Goal: Navigation & Orientation: Find specific page/section

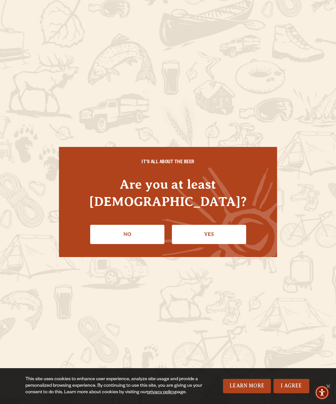
click at [227, 229] on link "Yes" at bounding box center [209, 234] width 74 height 19
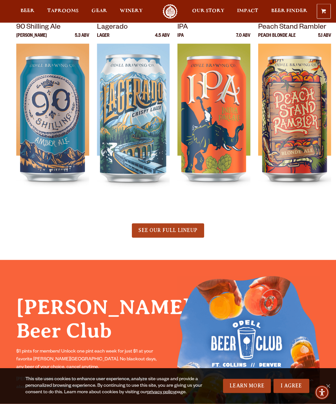
scroll to position [194, 0]
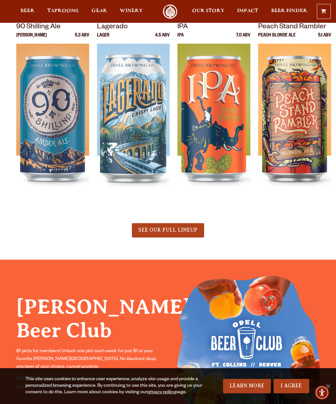
click at [188, 230] on span "SEE OUR FULL LINEUP" at bounding box center [168, 230] width 59 height 6
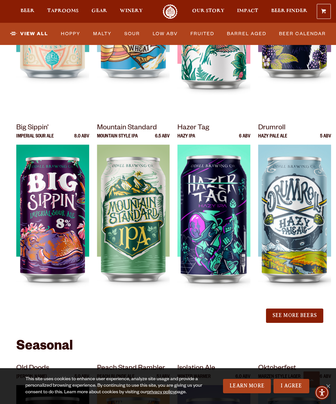
scroll to position [601, 0]
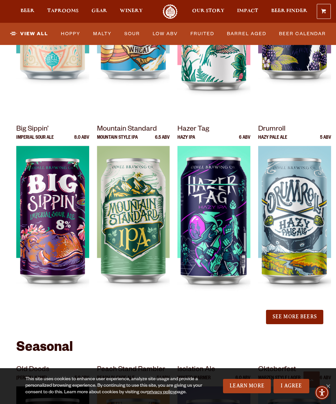
click at [304, 310] on button "See More Beers" at bounding box center [294, 317] width 57 height 14
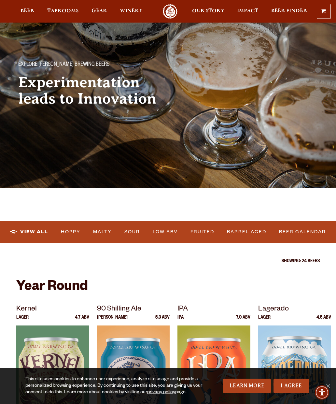
scroll to position [24, 0]
click at [291, 10] on span "Beer Finder" at bounding box center [289, 10] width 36 height 5
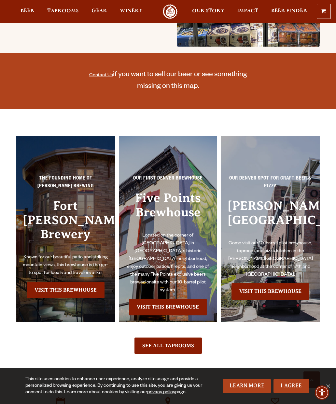
scroll to position [392, 0]
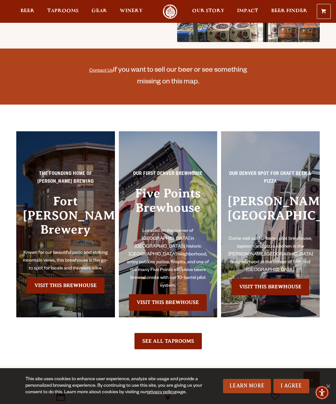
click at [209, 218] on h3 "Five Points Brewhouse" at bounding box center [168, 206] width 86 height 41
click at [203, 217] on h3 "Five Points Brewhouse" at bounding box center [168, 206] width 86 height 41
click at [72, 7] on link "Taprooms" at bounding box center [63, 11] width 40 height 15
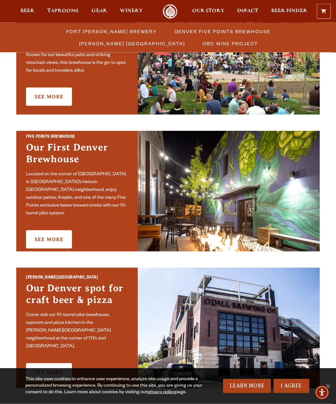
scroll to position [264, 0]
